Goal: Check status: Check status

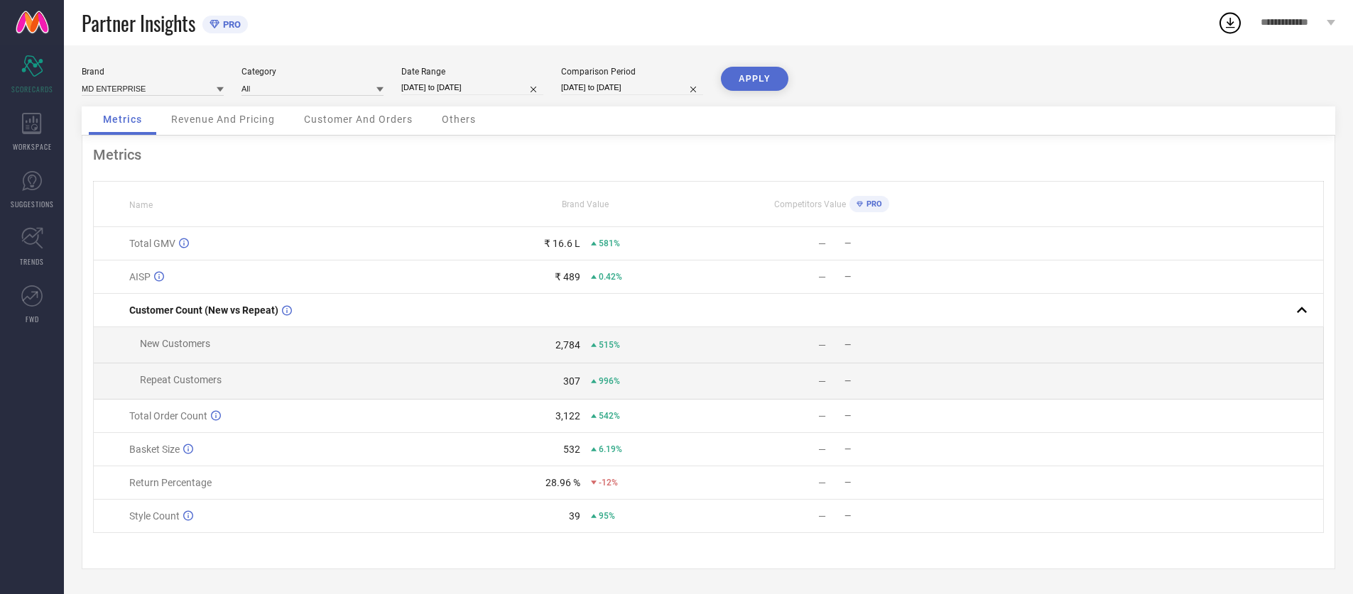
click at [474, 87] on input "[DATE] to [DATE]" at bounding box center [472, 87] width 142 height 15
select select "5"
select select "2025"
select select "6"
select select "2025"
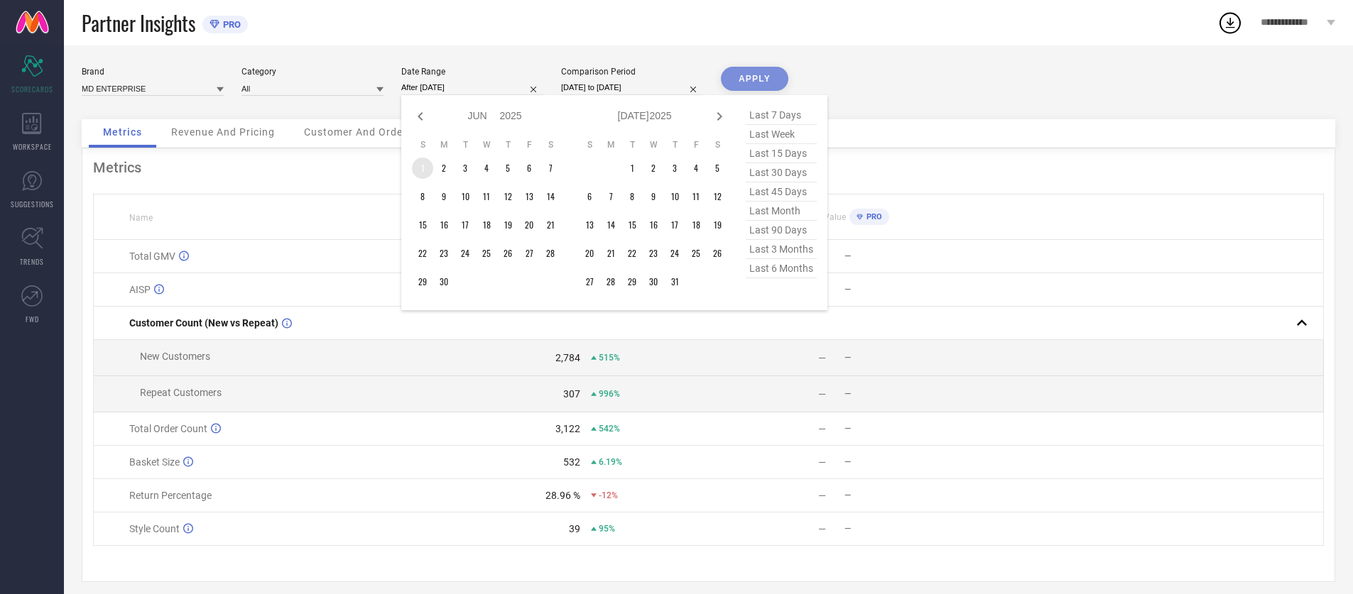
click at [430, 168] on td "1" at bounding box center [422, 168] width 21 height 21
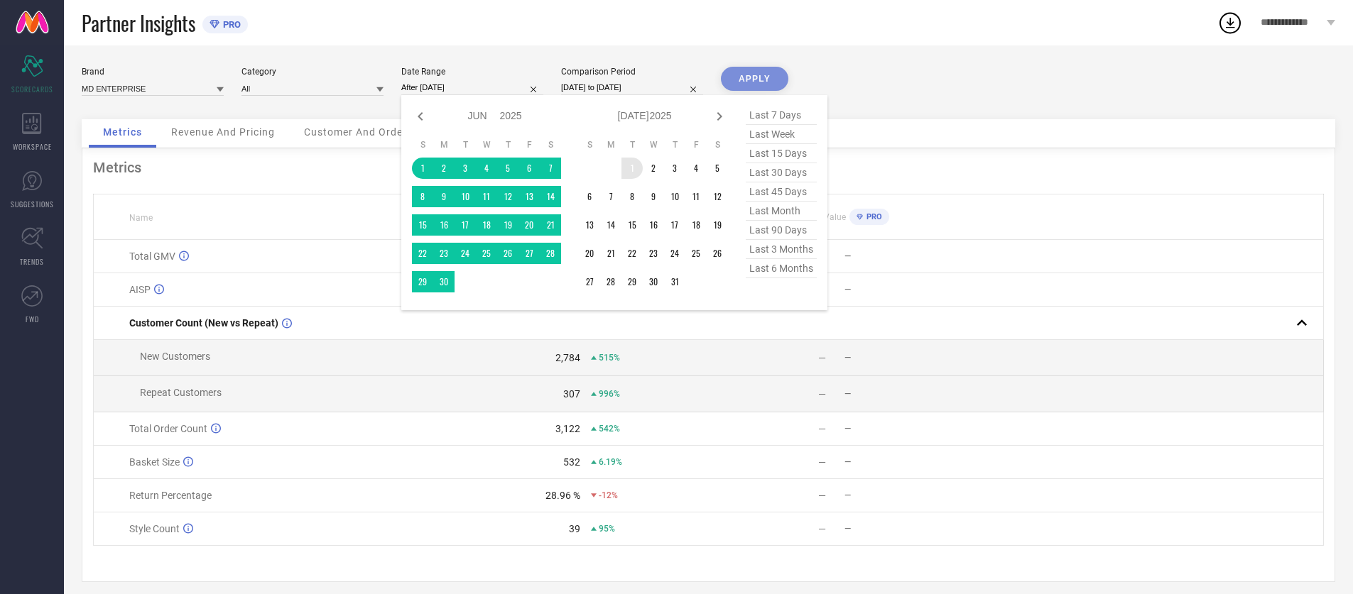
type input "[DATE] to [DATE]"
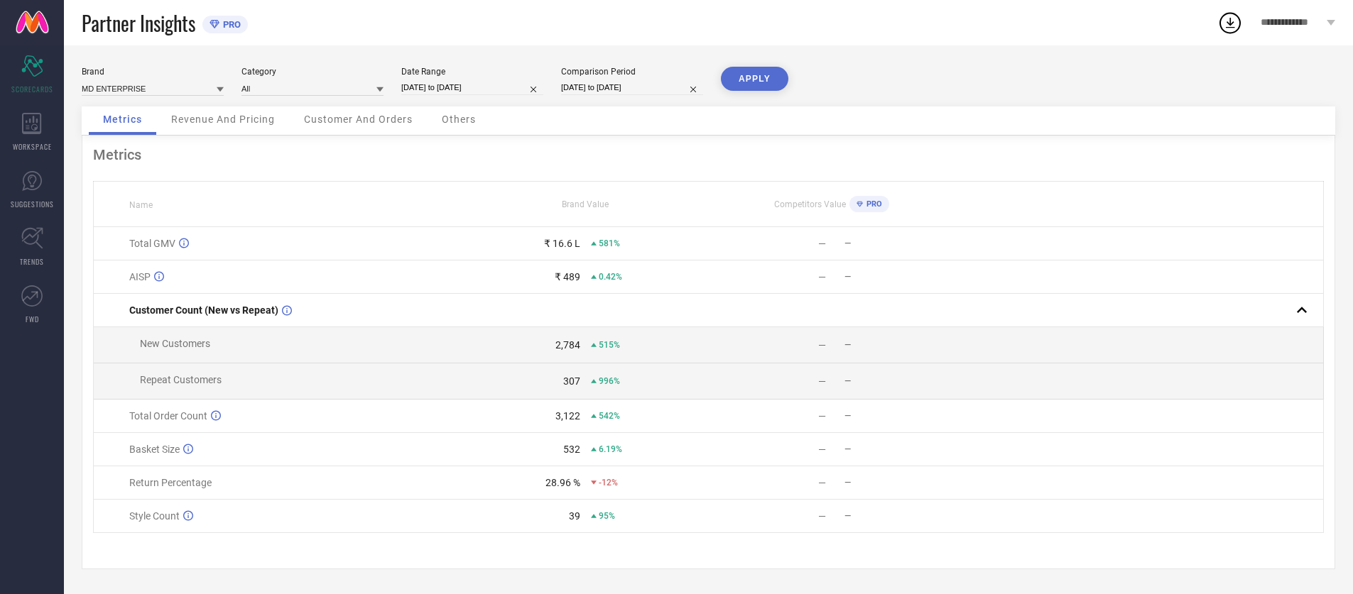
select select "5"
select select "2025"
select select "6"
select select "2025"
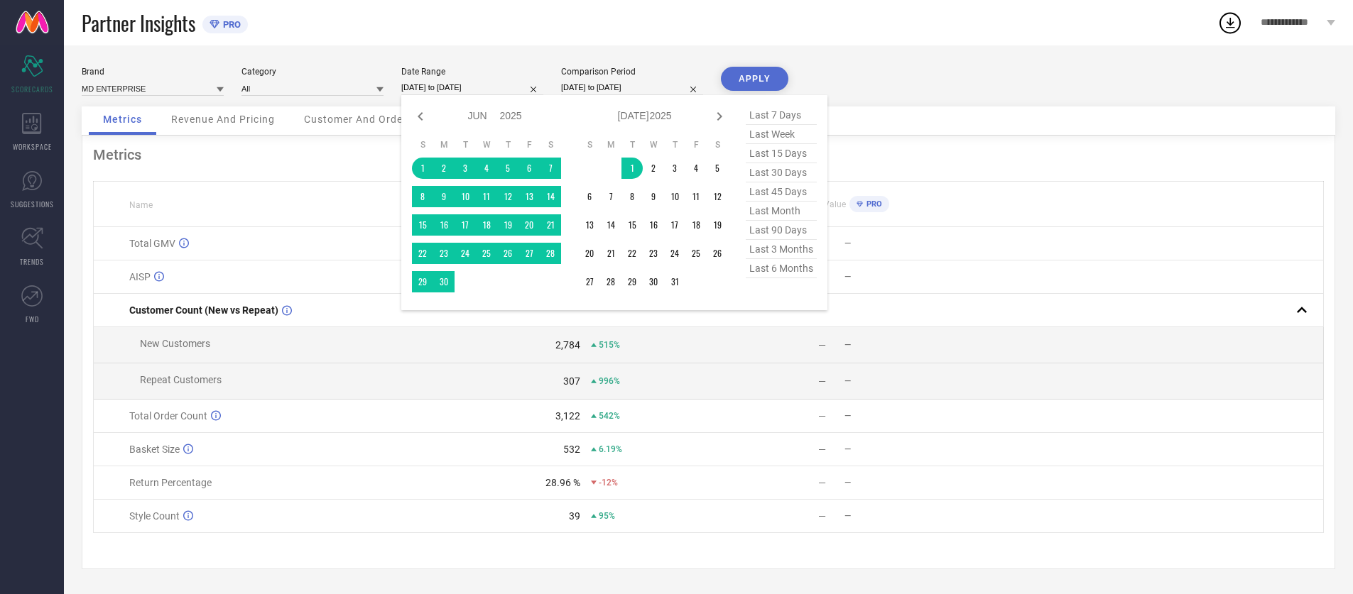
click at [452, 89] on input "[DATE] to [DATE]" at bounding box center [472, 87] width 142 height 15
click at [680, 277] on td "31" at bounding box center [674, 281] width 21 height 21
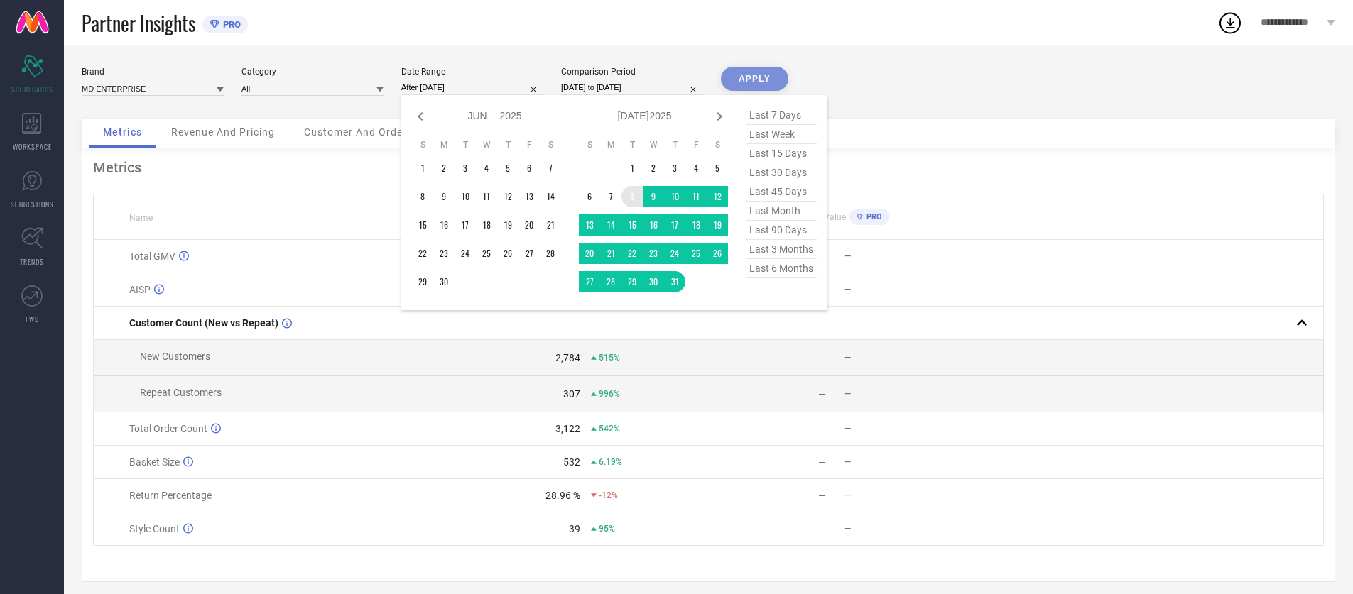
type input "[DATE] to [DATE]"
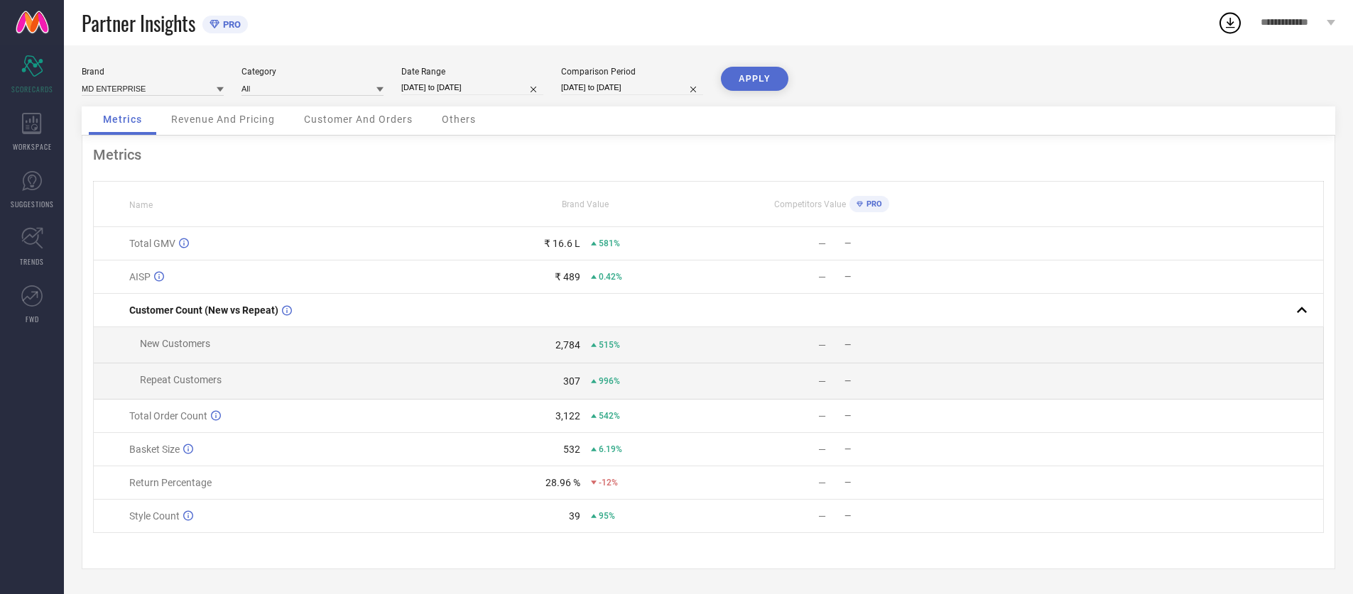
select select "6"
select select "2025"
select select "7"
select select "2025"
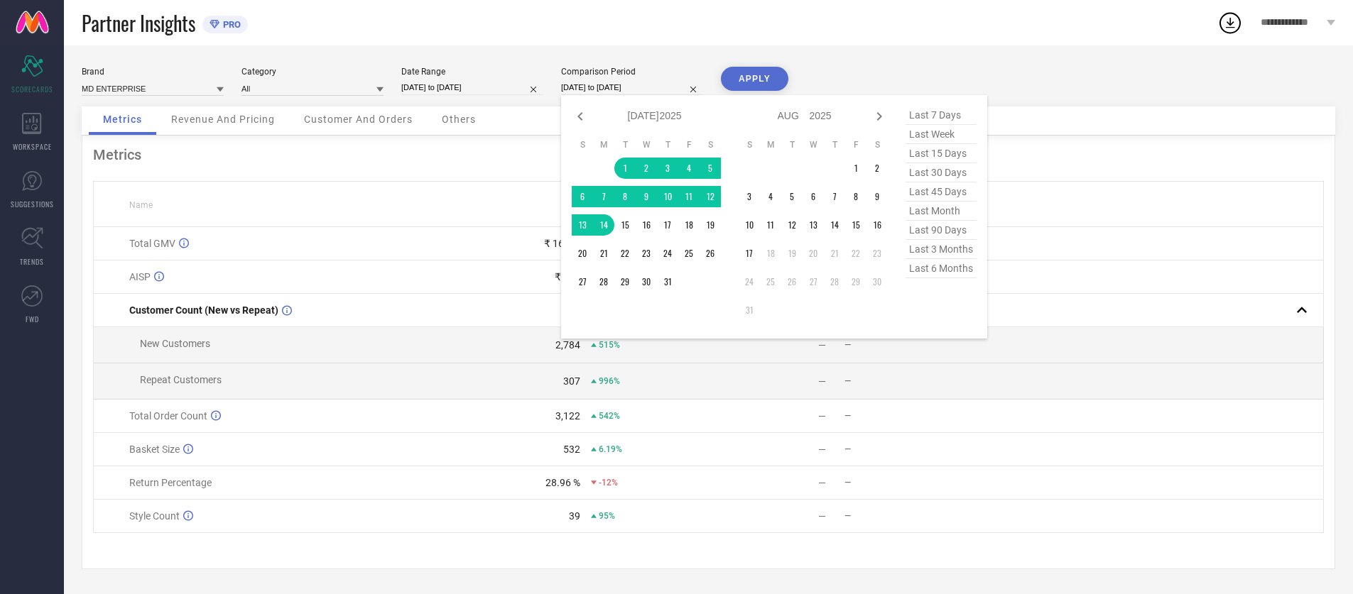
click at [646, 87] on input "[DATE] to [DATE]" at bounding box center [632, 87] width 142 height 15
click at [621, 164] on td "1" at bounding box center [624, 168] width 21 height 21
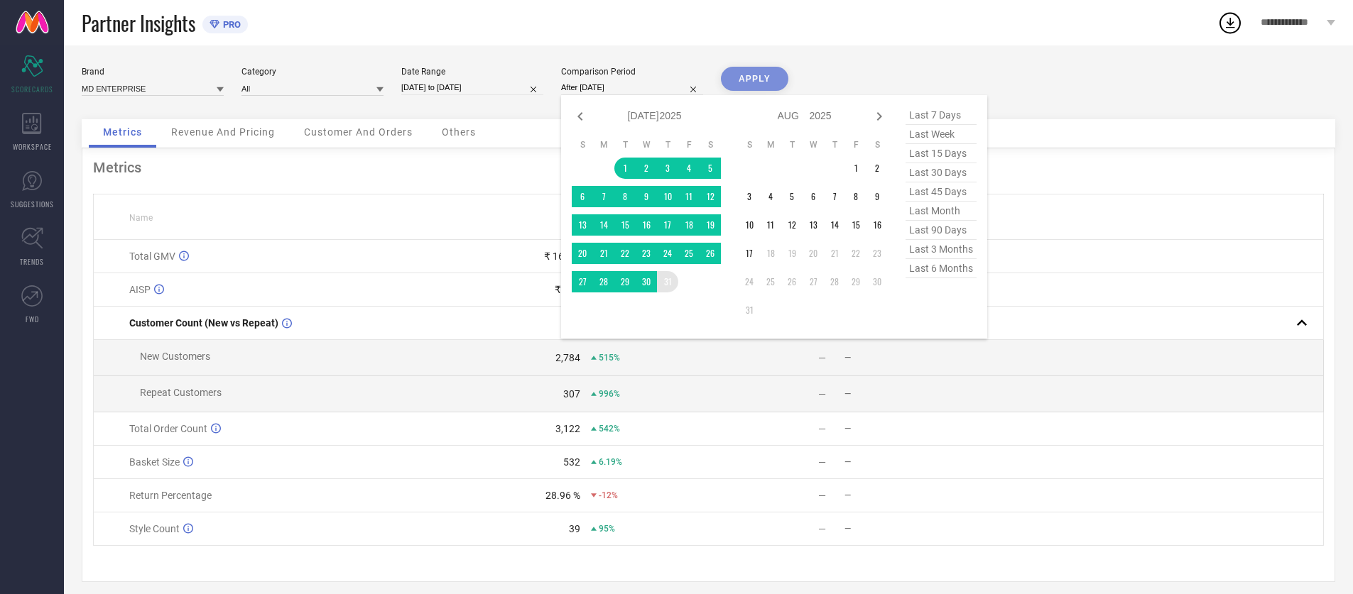
type input "[DATE] to [DATE]"
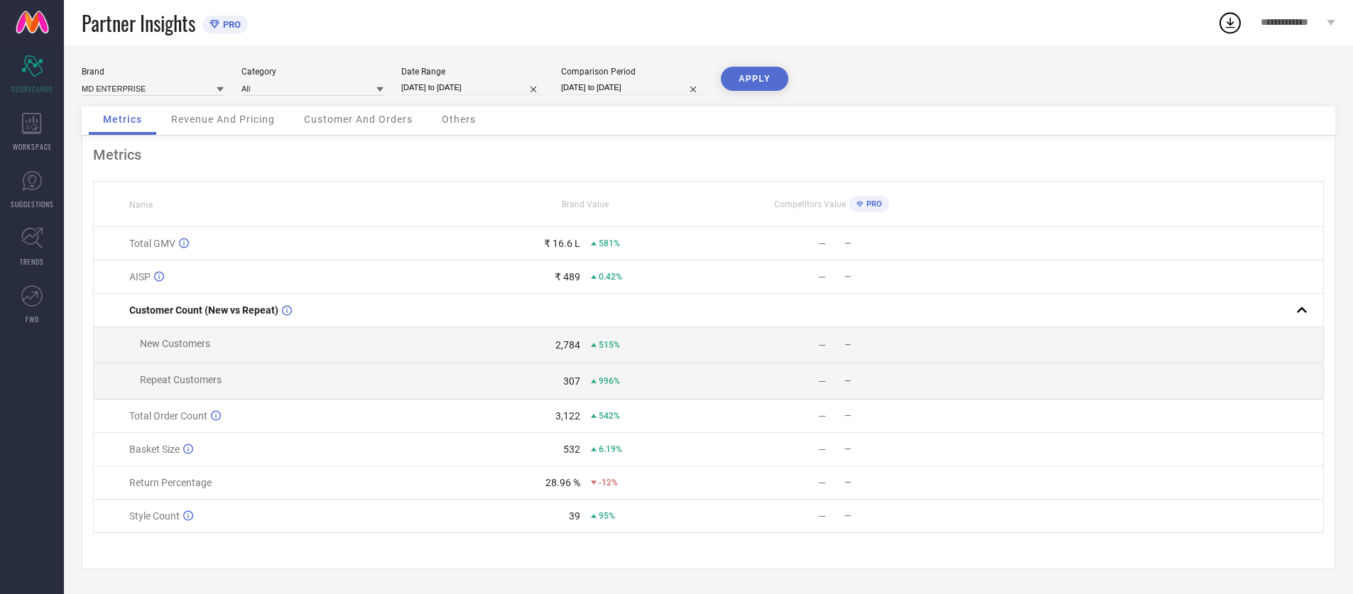
click at [751, 80] on button "APPLY" at bounding box center [754, 79] width 67 height 24
